Goal: Task Accomplishment & Management: Manage account settings

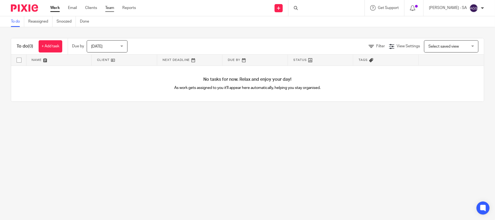
click at [114, 8] on link "Team" at bounding box center [109, 7] width 9 height 5
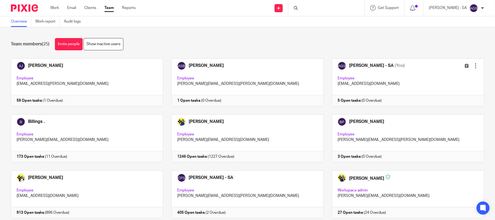
click at [234, 23] on div "Overview Work report Audit logs" at bounding box center [247, 21] width 495 height 11
click at [308, 37] on div "Team members (25) Invite people Show inactive users Invite team members Add inv…" at bounding box center [247, 123] width 495 height 193
click at [297, 32] on div "Team members (25) Invite people Show inactive users Invite team members Add inv…" at bounding box center [247, 123] width 495 height 193
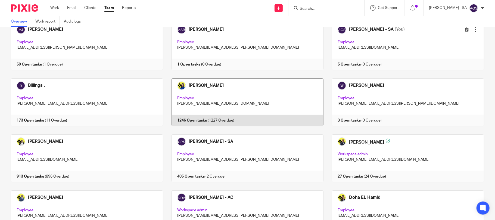
scroll to position [72, 0]
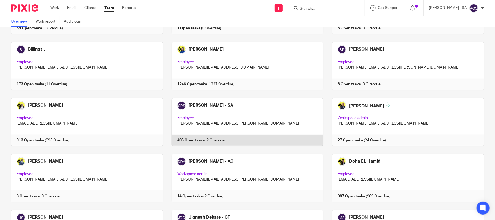
click at [228, 137] on link at bounding box center [243, 122] width 161 height 48
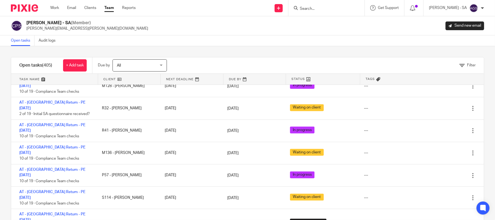
scroll to position [833, 0]
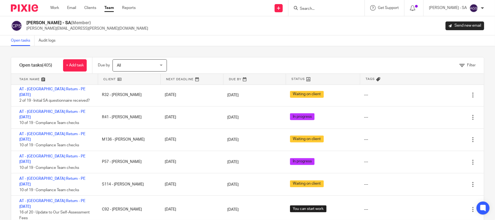
click at [459, 67] on div "Filter" at bounding box center [467, 66] width 16 height 6
click at [459, 65] on icon at bounding box center [461, 65] width 5 height 5
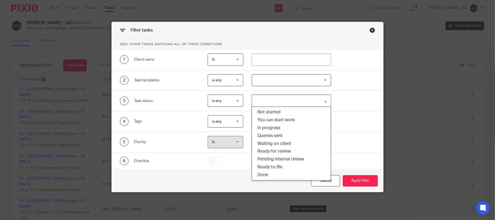
click at [274, 100] on input "Search for option" at bounding box center [289, 101] width 75 height 10
click at [339, 31] on div "Filter tasks" at bounding box center [248, 30] width 272 height 17
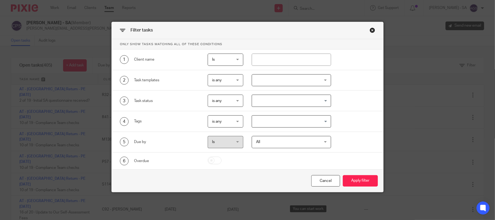
click at [263, 118] on input "Search for option" at bounding box center [289, 122] width 75 height 10
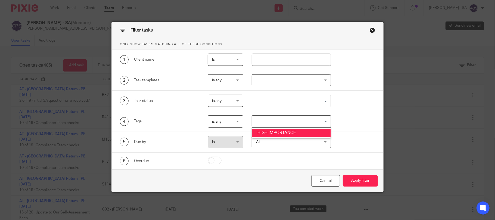
click at [269, 96] on div "Search for option" at bounding box center [290, 100] width 76 height 11
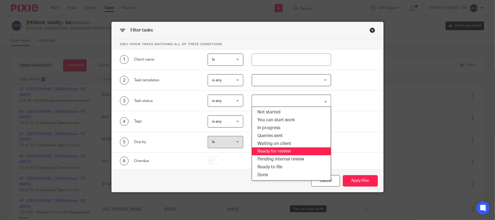
drag, startPoint x: 266, startPoint y: 150, endPoint x: 373, endPoint y: 198, distance: 118.0
click at [266, 150] on li "Ready for review" at bounding box center [291, 151] width 79 height 8
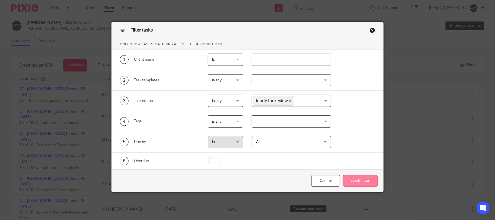
click at [361, 180] on button "Apply filter" at bounding box center [360, 181] width 35 height 12
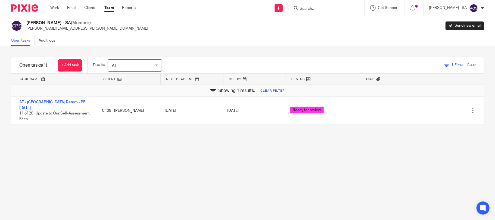
click at [259, 168] on div "Filter tasks Only show tasks matching all of these conditions 1 Client name Is …" at bounding box center [247, 133] width 495 height 174
click at [189, 146] on div "Filter tasks Only show tasks matching all of these conditions 1 Client name Is …" at bounding box center [247, 133] width 495 height 174
drag, startPoint x: 118, startPoint y: 153, endPoint x: 74, endPoint y: 104, distance: 66.6
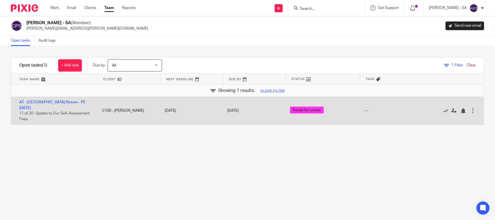
click at [120, 152] on div "Filter tasks Only show tasks matching all of these conditions 1 Client name Is …" at bounding box center [247, 133] width 495 height 174
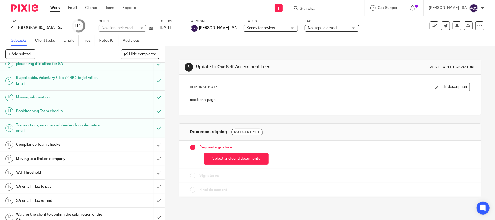
scroll to position [146, 0]
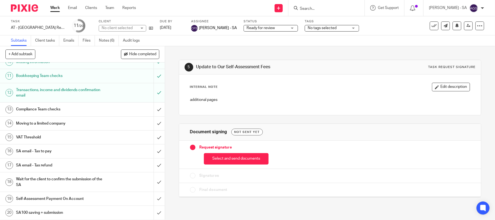
click at [51, 153] on h1 "SA email - Tax to pay" at bounding box center [60, 151] width 88 height 8
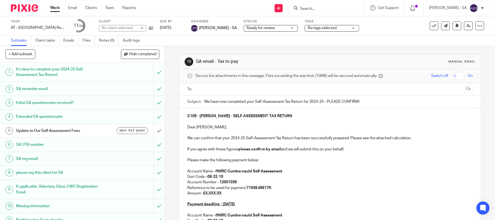
scroll to position [109, 0]
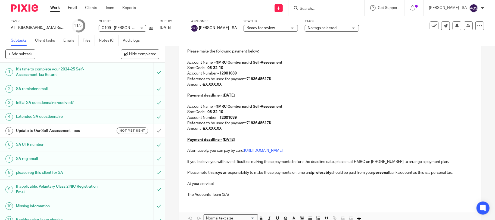
click at [414, 82] on p "Amount - £X,XXX.XX" at bounding box center [330, 84] width 286 height 5
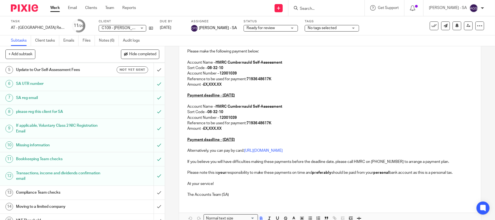
scroll to position [72, 0]
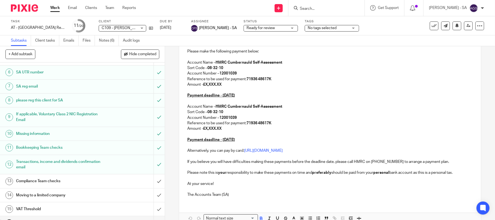
click at [33, 148] on h1 "Bookkeeping Team checks" at bounding box center [60, 148] width 88 height 8
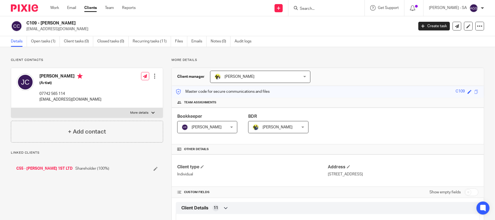
click at [49, 168] on link "C55 - [PERSON_NAME] 1ST LTD" at bounding box center [44, 168] width 56 height 5
click at [120, 40] on link "Closed tasks (36)" at bounding box center [113, 41] width 33 height 11
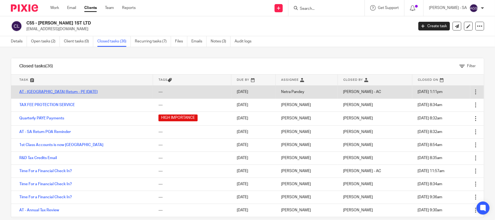
click at [49, 91] on link "AT - [GEOGRAPHIC_DATA] Return - PE [DATE]" at bounding box center [58, 92] width 78 height 4
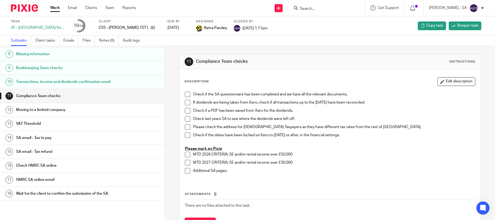
scroll to position [109, 0]
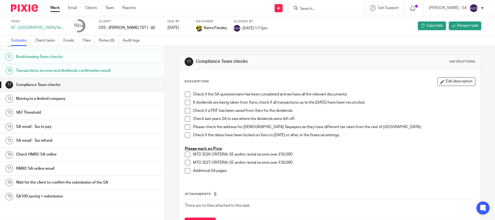
click at [52, 131] on h1 "SA email - Tax to pay" at bounding box center [64, 127] width 96 height 8
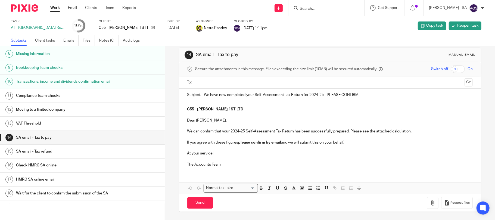
scroll to position [109, 0]
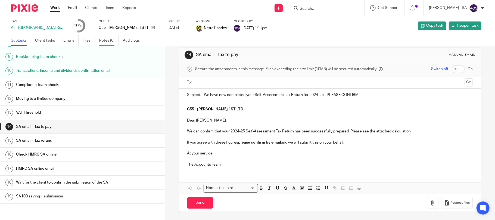
click at [107, 38] on link "Notes (6)" at bounding box center [109, 40] width 20 height 11
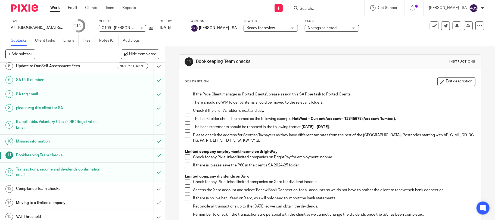
scroll to position [72, 0]
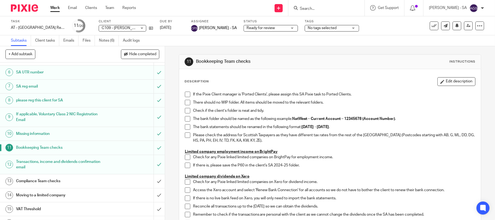
click at [38, 134] on h1 "Missing information" at bounding box center [60, 134] width 88 height 8
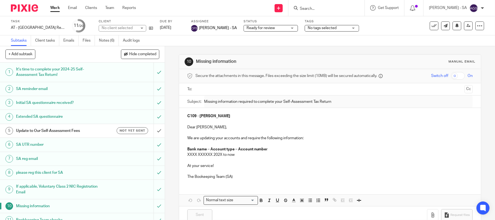
click at [35, 90] on h1 "SA reminder email" at bounding box center [60, 89] width 88 height 8
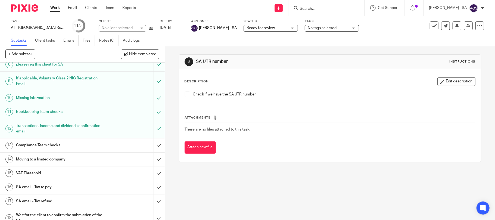
scroll to position [109, 0]
click at [104, 41] on link "Notes (6)" at bounding box center [109, 40] width 20 height 11
